Goal: Task Accomplishment & Management: Manage account settings

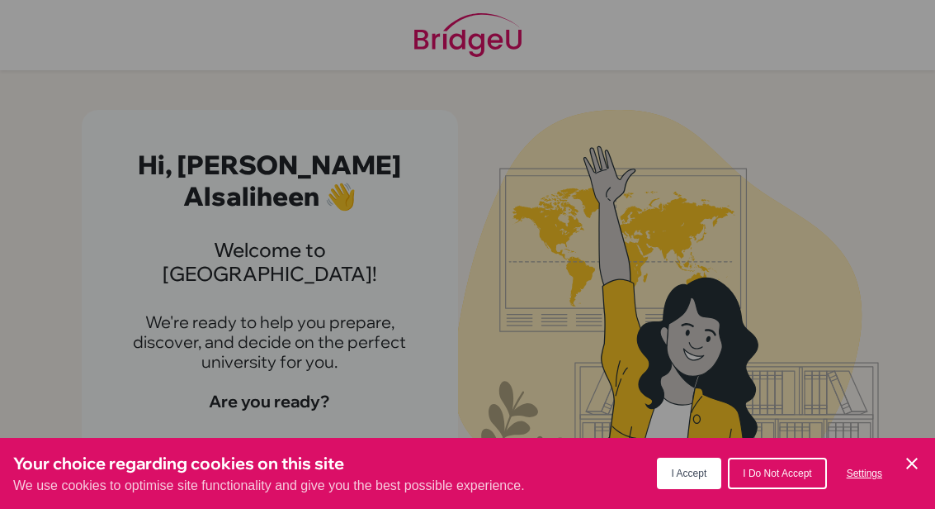
scroll to position [59, 0]
click at [931, 455] on div "Your choice regarding cookies on this site We use cookies to optimise site func…" at bounding box center [467, 473] width 935 height 71
click at [909, 455] on icon "Cookie Control Close Icon" at bounding box center [912, 463] width 20 height 20
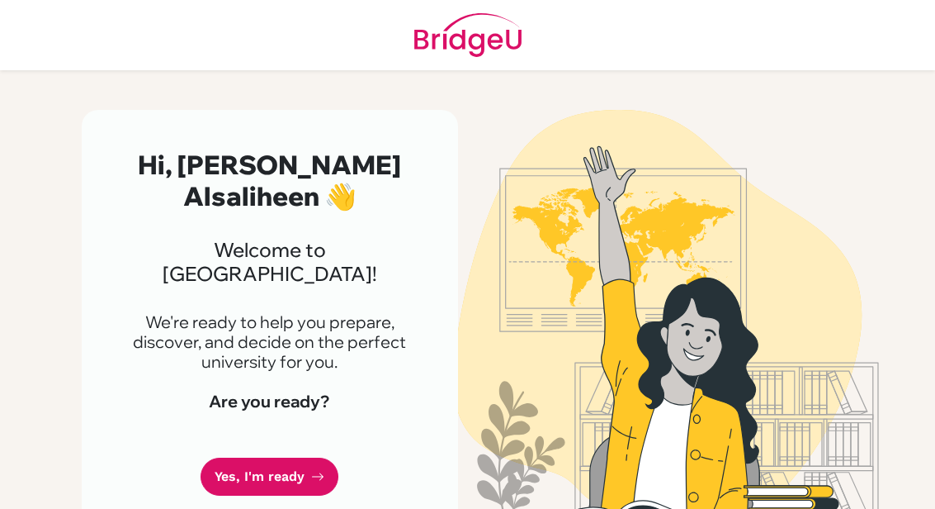
click at [281, 457] on link "Yes, I'm ready" at bounding box center [270, 476] width 138 height 39
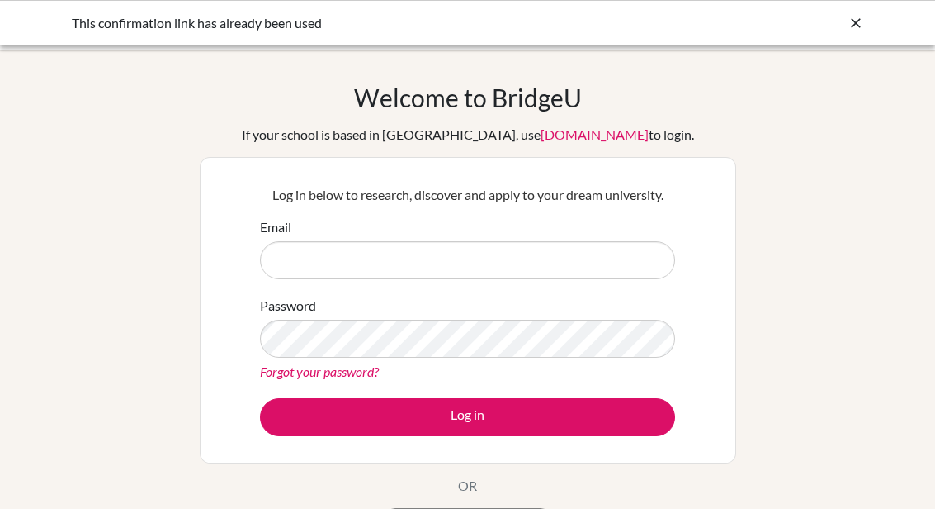
click at [585, 269] on input "Email" at bounding box center [467, 260] width 415 height 38
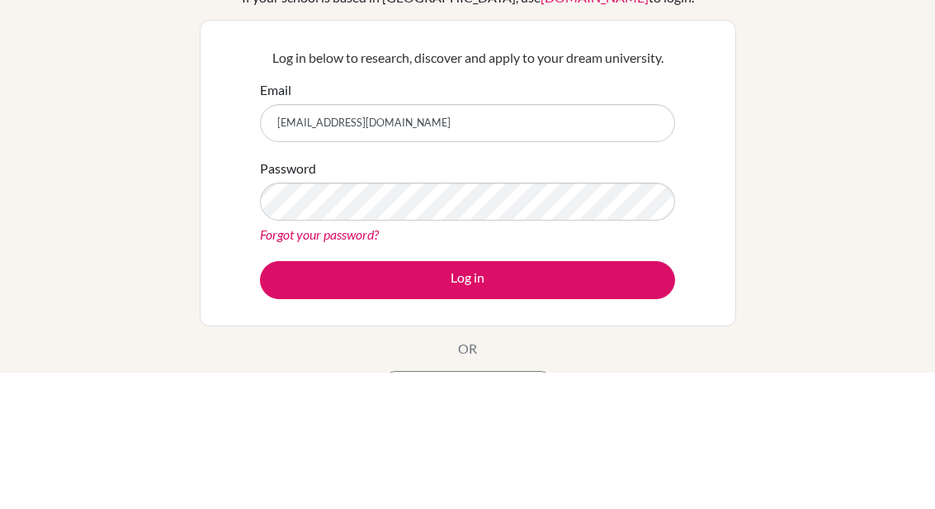
type input "Meralnatfa@istanbulint.com"
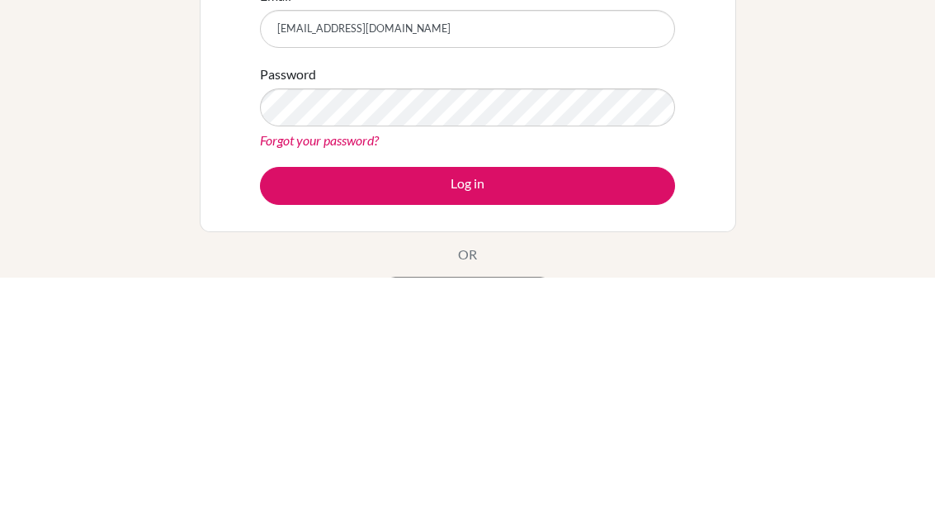
click at [619, 398] on button "Log in" at bounding box center [467, 417] width 415 height 38
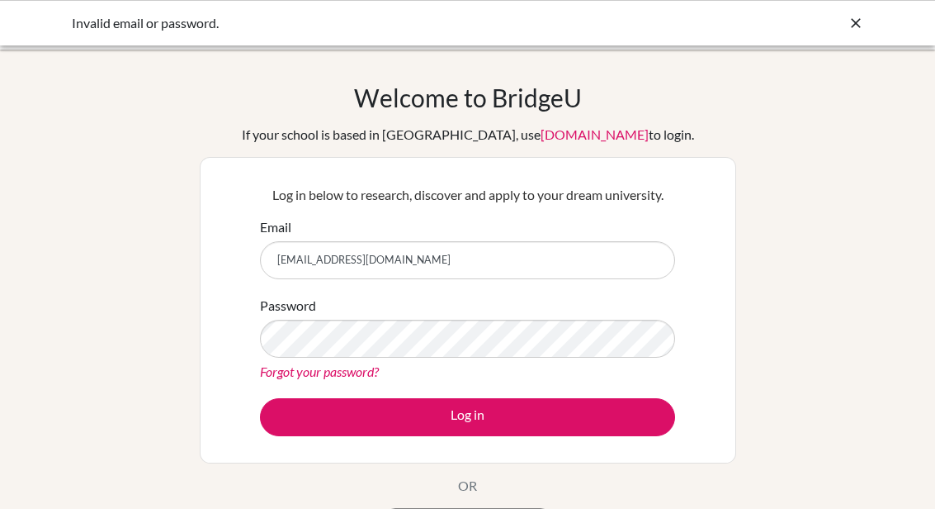
click at [611, 409] on button "Log in" at bounding box center [467, 417] width 415 height 38
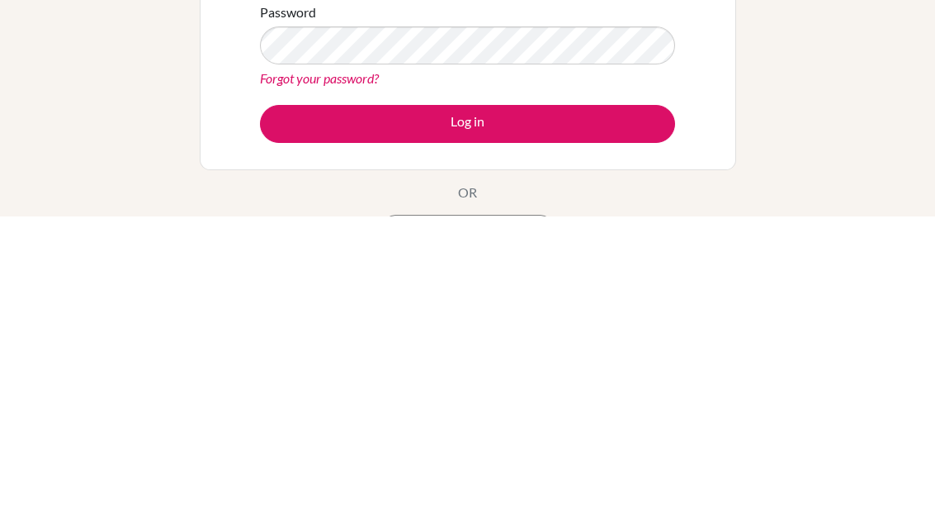
click at [587, 398] on button "Log in" at bounding box center [467, 417] width 415 height 38
